Goal: Information Seeking & Learning: Learn about a topic

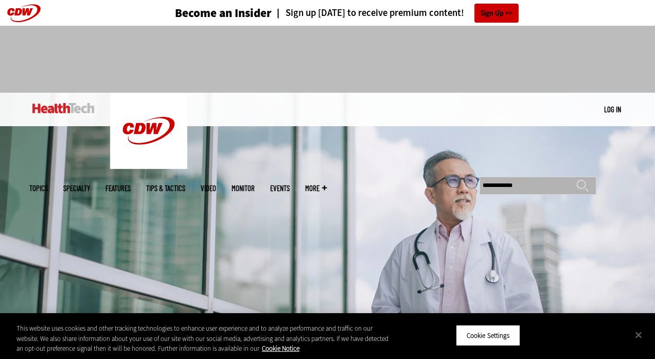
type input "**********"
click at [582, 179] on input "******" at bounding box center [582, 189] width 12 height 21
